Goal: Transaction & Acquisition: Subscribe to service/newsletter

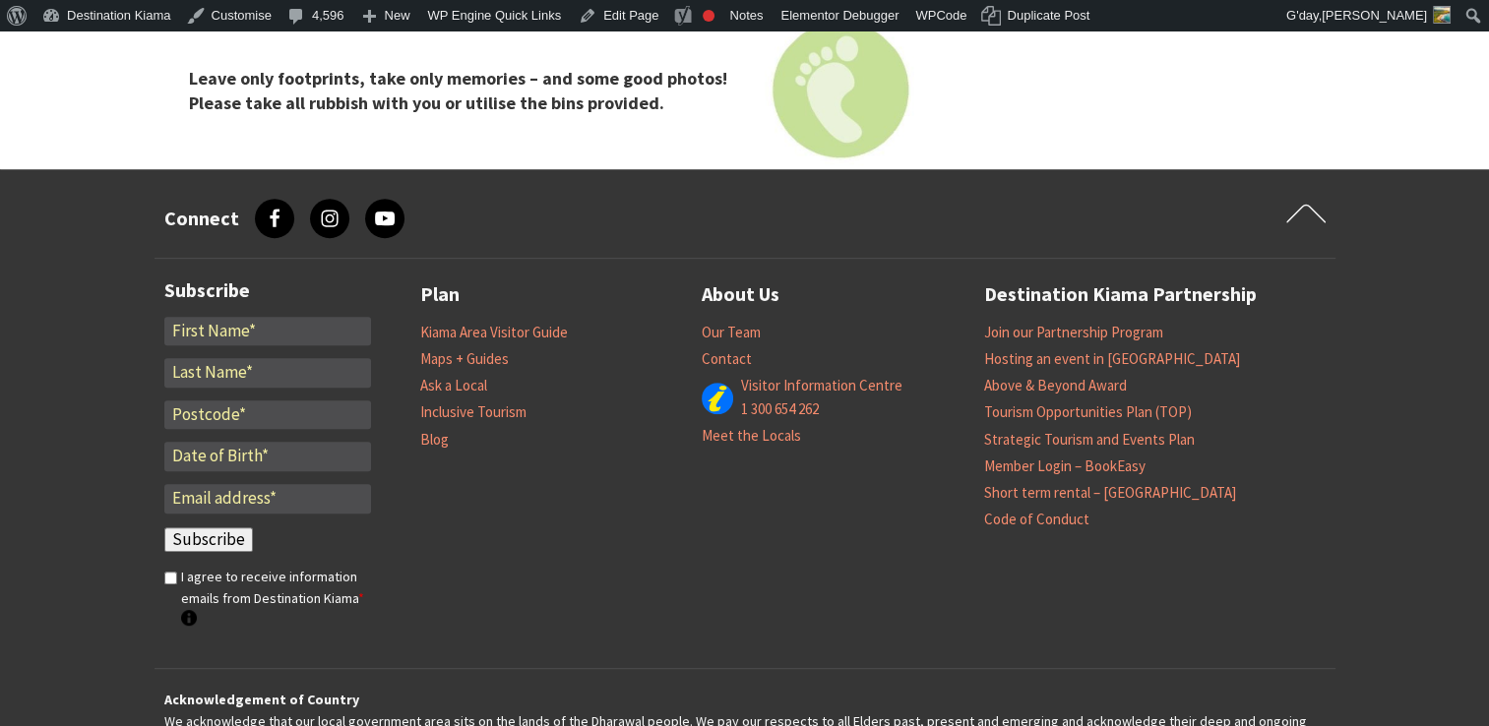
scroll to position [316, 1504]
click at [1059, 323] on link "Join our Partnership Program" at bounding box center [1073, 333] width 179 height 20
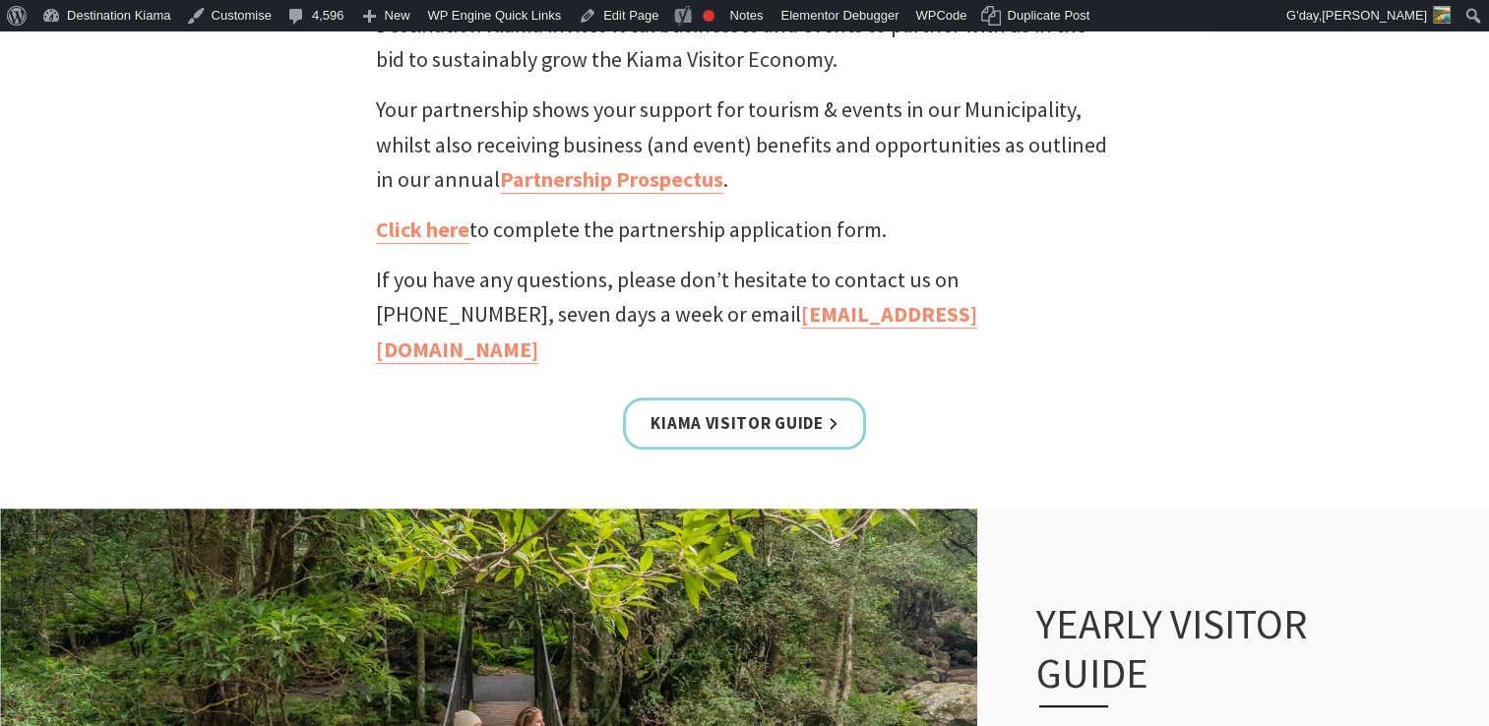
scroll to position [566, 0]
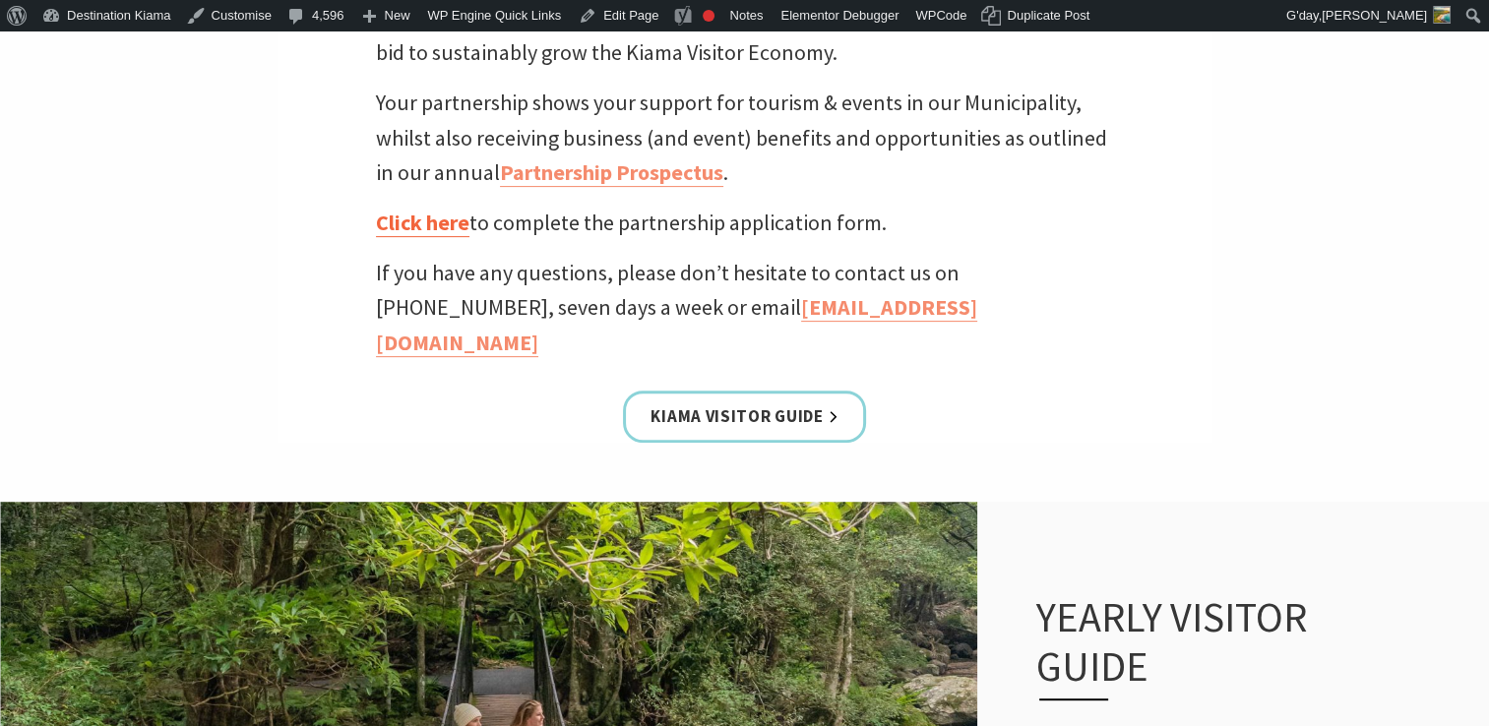
click at [427, 223] on link "Click here" at bounding box center [422, 223] width 93 height 29
